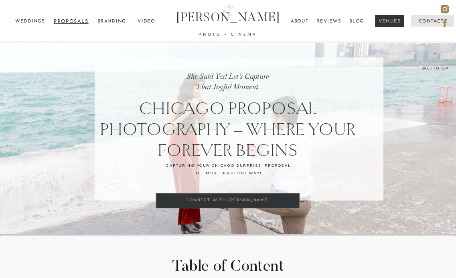
click at [73, 18] on p "proposals" at bounding box center [71, 21] width 35 height 10
click at [196, 10] on p "[PERSON_NAME]" at bounding box center [229, 22] width 124 height 33
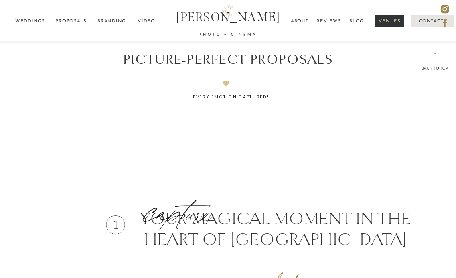
scroll to position [889, 0]
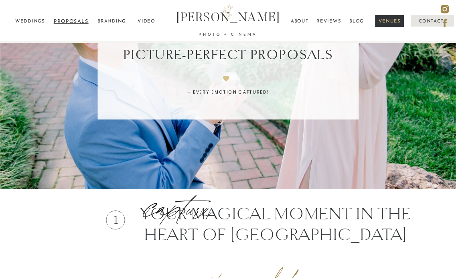
click at [83, 20] on p "proposals" at bounding box center [71, 21] width 35 height 10
click at [79, 20] on p "proposals" at bounding box center [71, 21] width 35 height 10
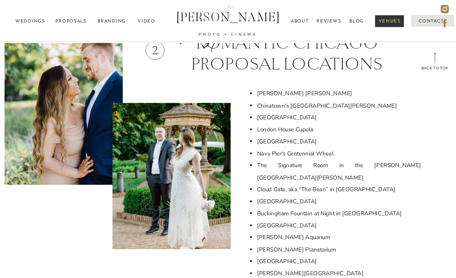
scroll to position [1420, 0]
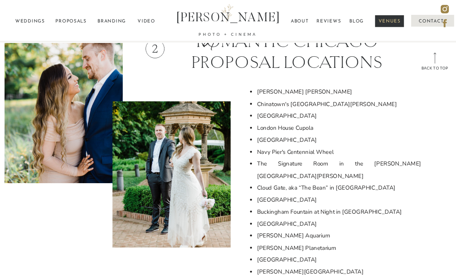
click at [279, 94] on li "[PERSON_NAME] [PERSON_NAME]" at bounding box center [339, 92] width 165 height 12
copy li "[PERSON_NAME] [PERSON_NAME]"
click at [293, 205] on li "Buckingham Fountain at Night in [GEOGRAPHIC_DATA]" at bounding box center [339, 211] width 165 height 12
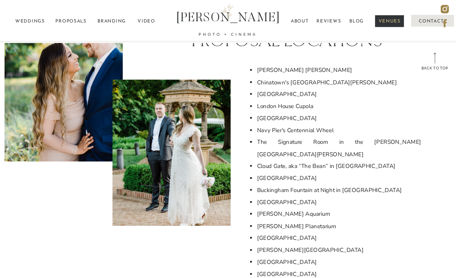
scroll to position [1441, 0]
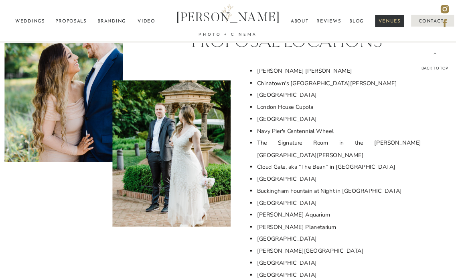
click at [302, 268] on li "[GEOGRAPHIC_DATA]" at bounding box center [339, 274] width 165 height 12
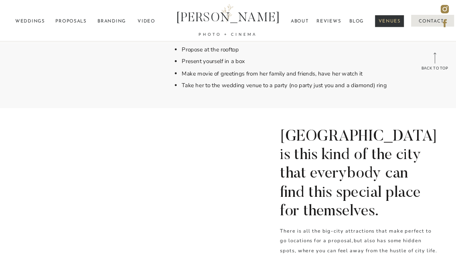
scroll to position [2333, 0]
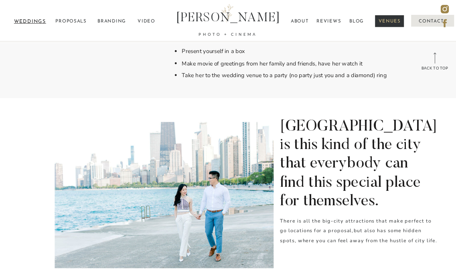
click at [41, 17] on p "weddings" at bounding box center [29, 21] width 35 height 10
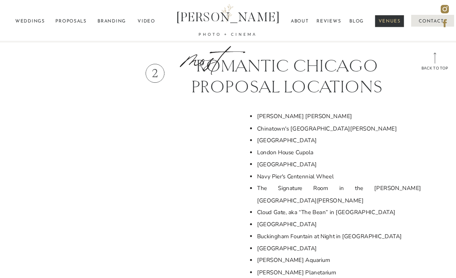
scroll to position [1396, 0]
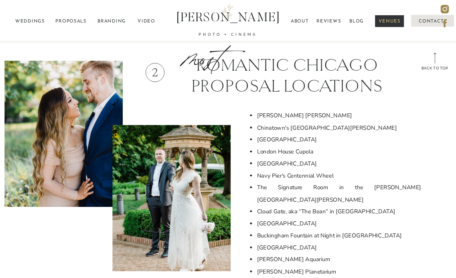
click at [303, 128] on li "Chinatown's [GEOGRAPHIC_DATA][PERSON_NAME]" at bounding box center [339, 128] width 165 height 12
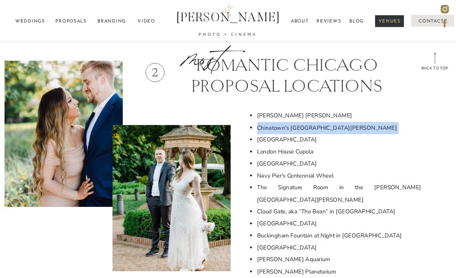
copy li "Chinatown's [GEOGRAPHIC_DATA][PERSON_NAME]"
click at [287, 162] on li "[GEOGRAPHIC_DATA]" at bounding box center [339, 163] width 165 height 12
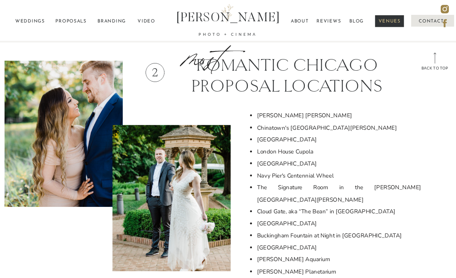
click at [287, 162] on li "[GEOGRAPHIC_DATA]" at bounding box center [339, 163] width 165 height 12
copy li "[GEOGRAPHIC_DATA]"
click at [286, 152] on li "London House Cupola" at bounding box center [339, 152] width 165 height 12
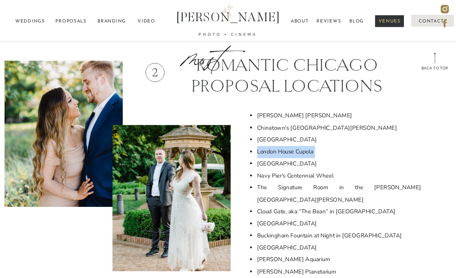
click at [286, 152] on li "London House Cupola" at bounding box center [339, 152] width 165 height 12
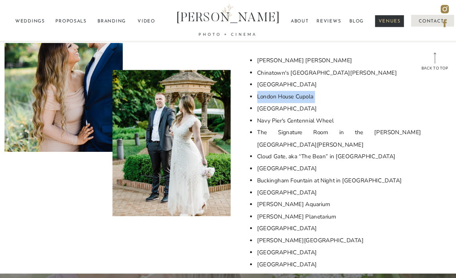
scroll to position [1451, 0]
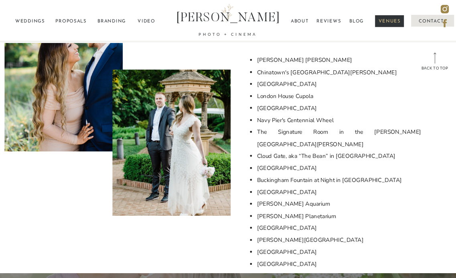
click at [286, 234] on li "[PERSON_NAME][GEOGRAPHIC_DATA]" at bounding box center [339, 240] width 165 height 12
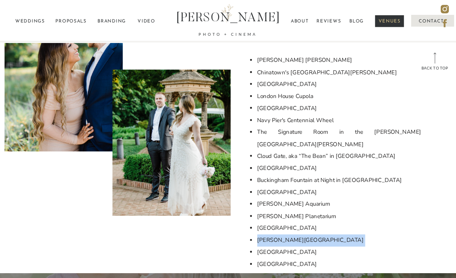
copy li "[PERSON_NAME][GEOGRAPHIC_DATA]"
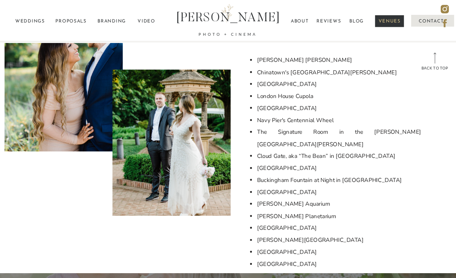
click at [275, 246] on li "[GEOGRAPHIC_DATA]" at bounding box center [339, 252] width 165 height 12
copy li "[GEOGRAPHIC_DATA]"
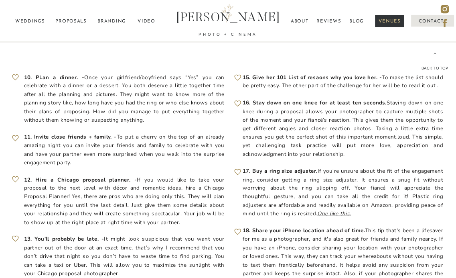
scroll to position [3820, 0]
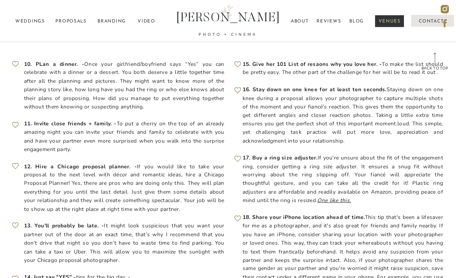
click at [203, 18] on p "[PERSON_NAME]" at bounding box center [229, 22] width 124 height 33
